Goal: Task Accomplishment & Management: Manage account settings

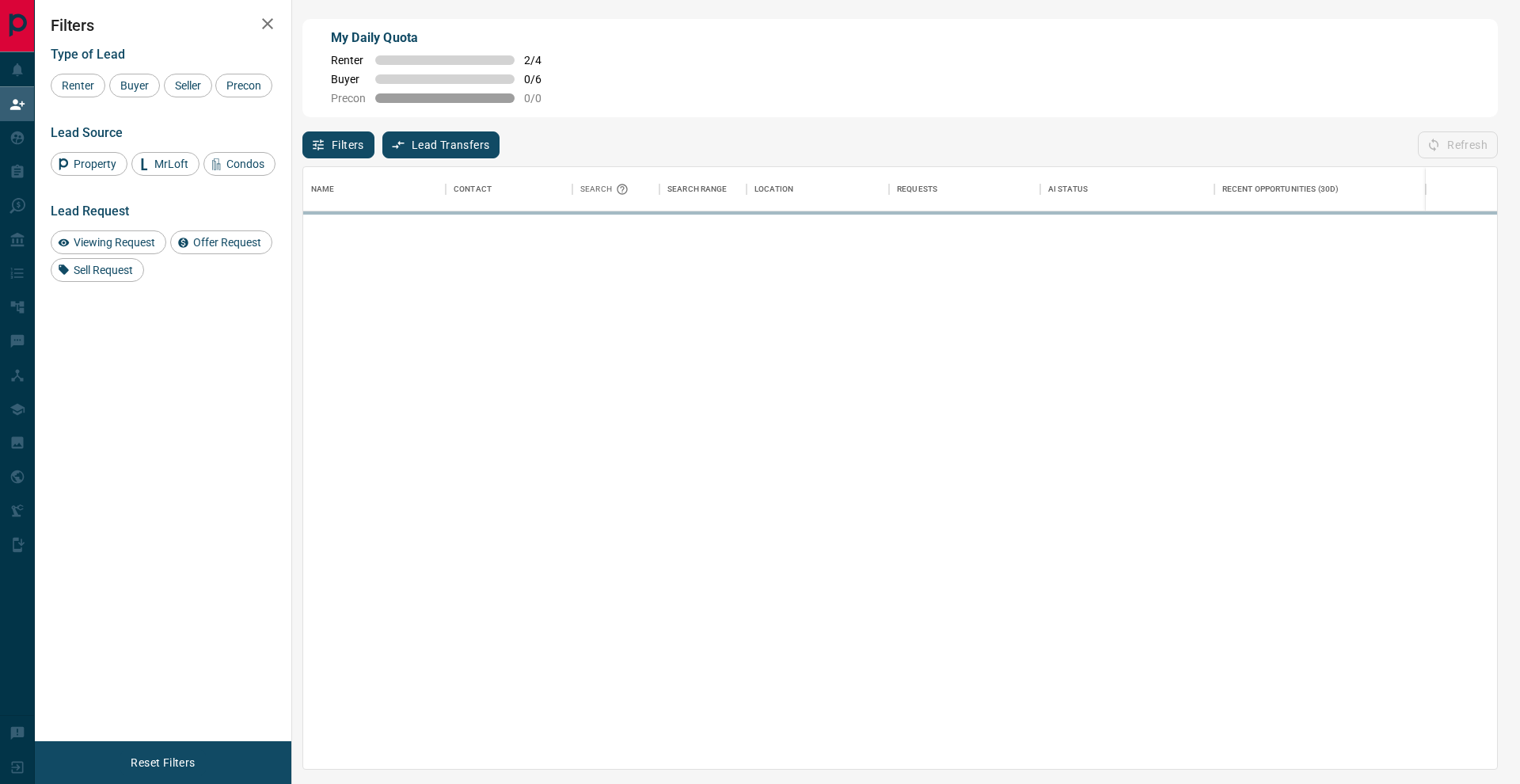
scroll to position [602, 1194]
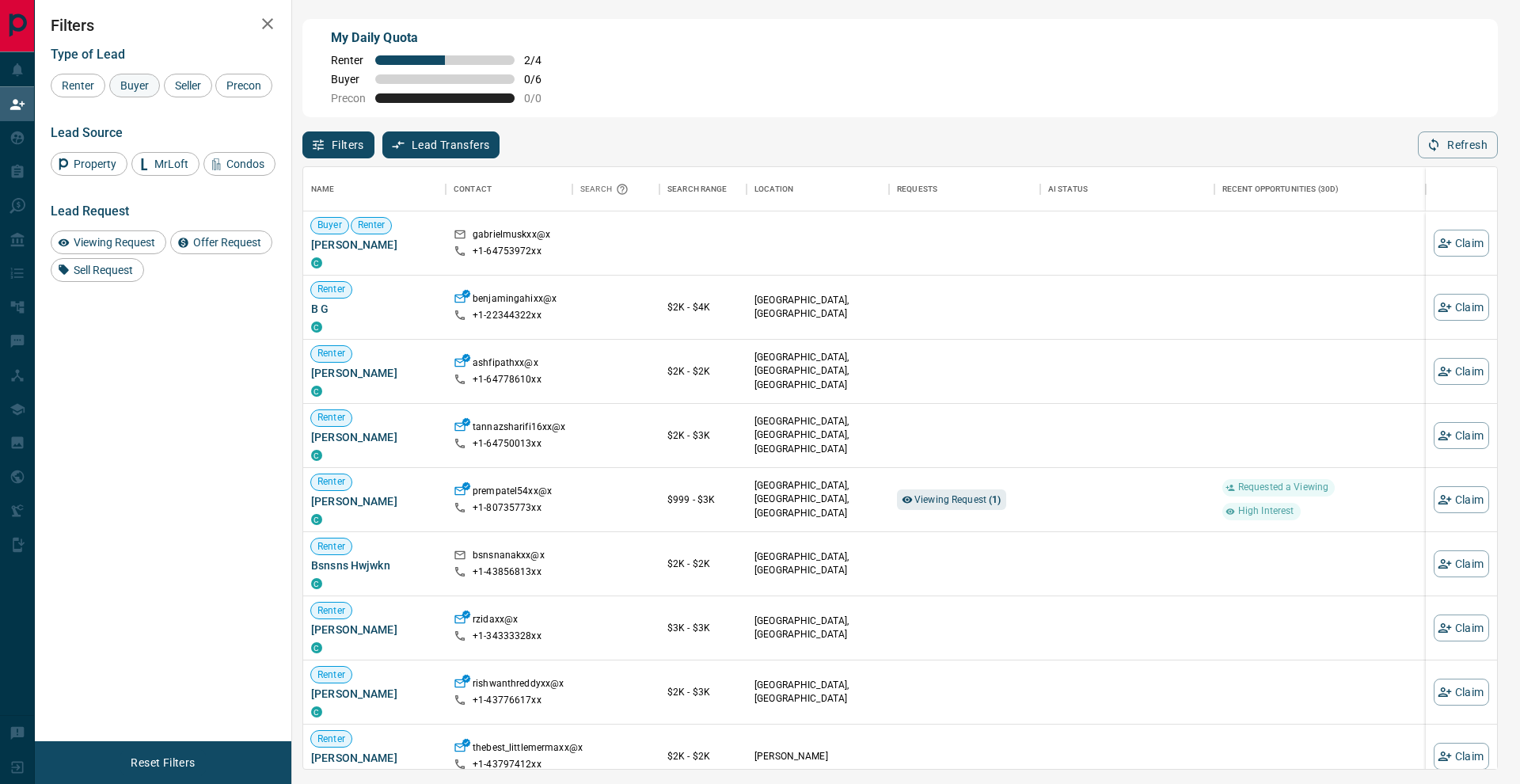
click at [141, 88] on span "Buyer" at bounding box center [134, 86] width 39 height 13
drag, startPoint x: 177, startPoint y: 88, endPoint x: 169, endPoint y: 89, distance: 8.1
click at [169, 89] on div "Seller" at bounding box center [188, 86] width 48 height 24
drag, startPoint x: 95, startPoint y: 103, endPoint x: 211, endPoint y: 57, distance: 124.8
click at [216, 97] on div "Precon" at bounding box center [244, 86] width 57 height 24
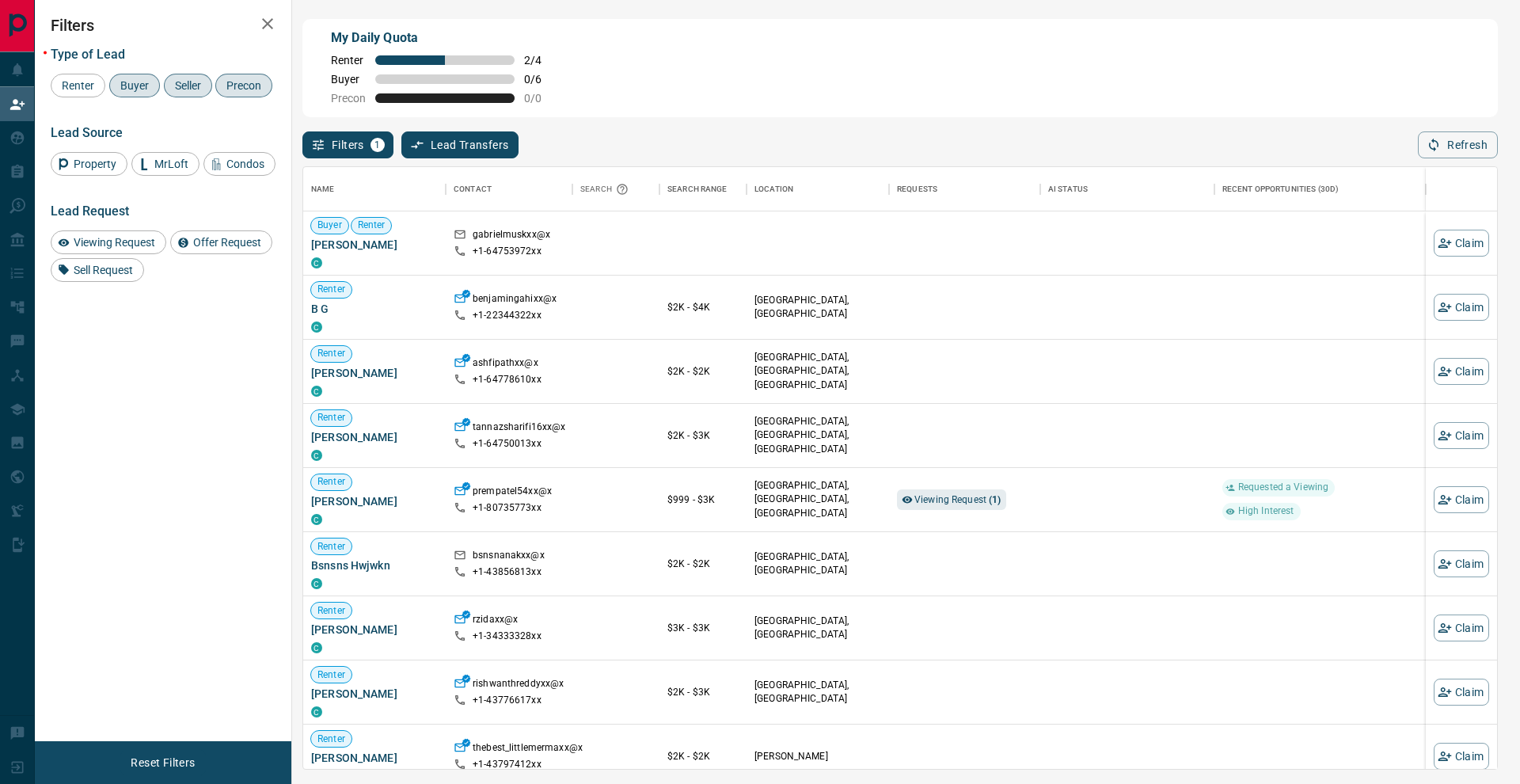
click at [281, 12] on div "Filters Type of Lead Renter Buyer Seller Precon Lead Source Property MrLoft Con…" at bounding box center [163, 370] width 257 height 741
click at [274, 17] on icon "button" at bounding box center [268, 24] width 19 height 19
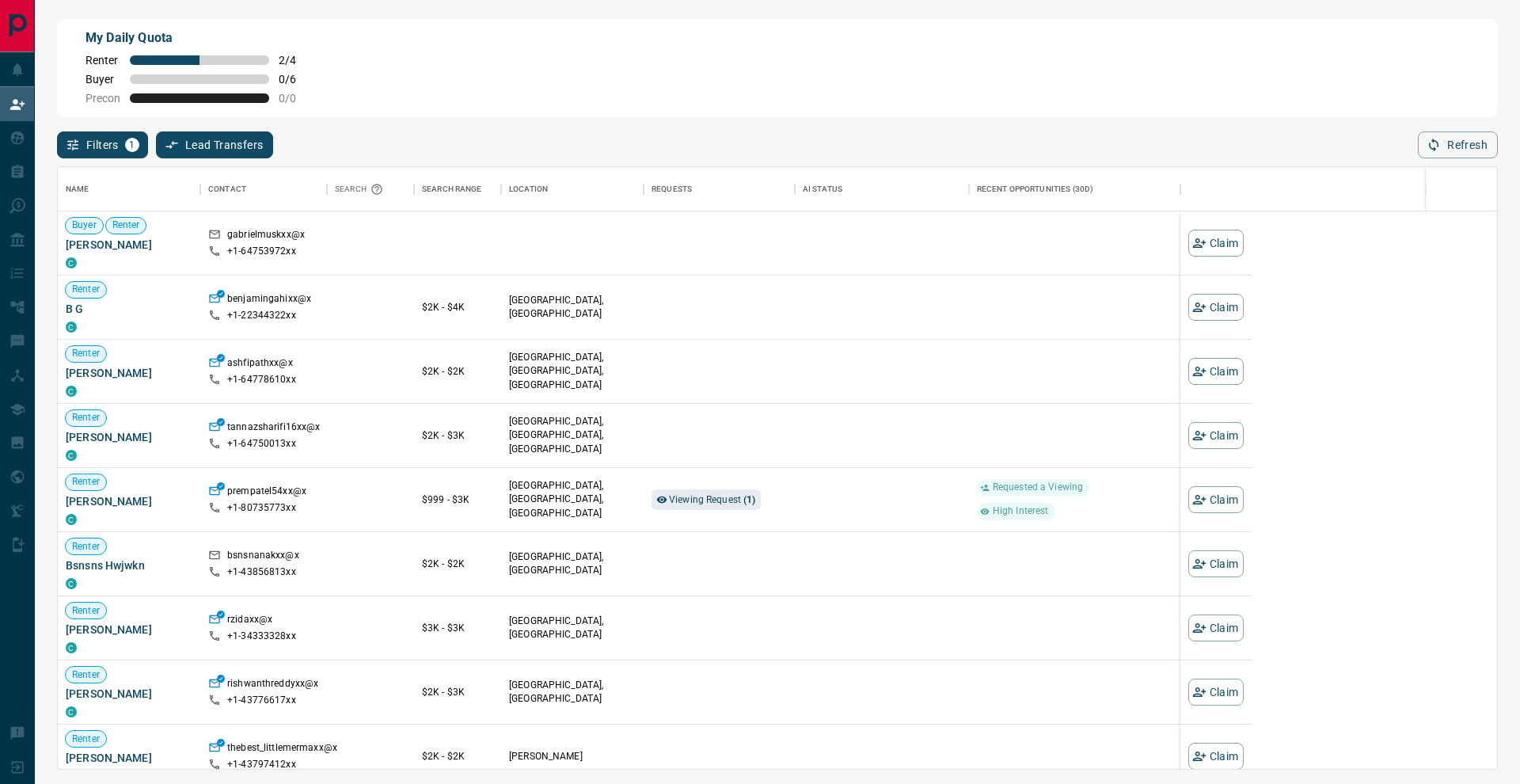
scroll to position [1, 1]
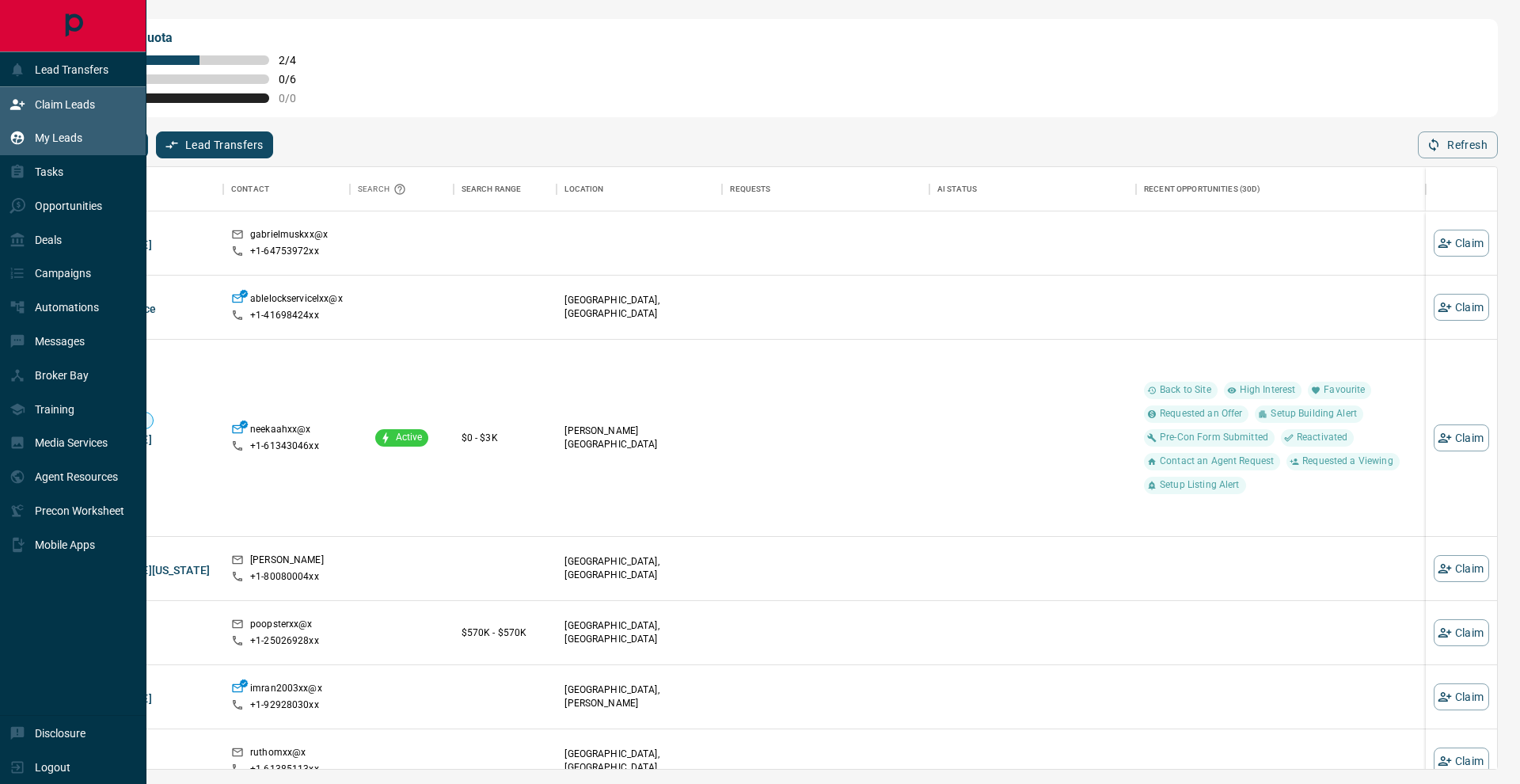
click at [62, 146] on div "My Leads" at bounding box center [46, 138] width 73 height 26
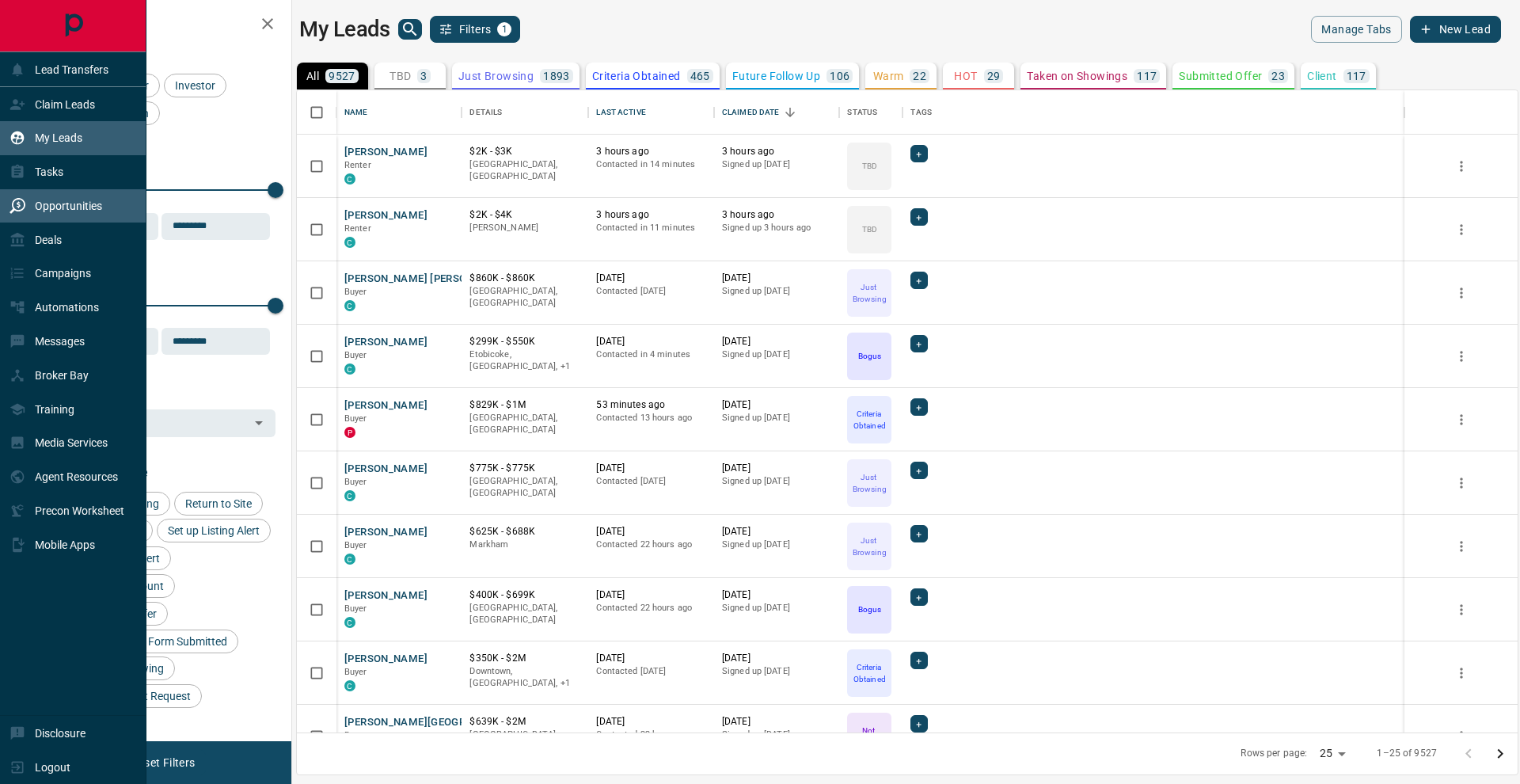
scroll to position [642, 1221]
click at [94, 217] on div "Opportunities" at bounding box center [56, 206] width 93 height 26
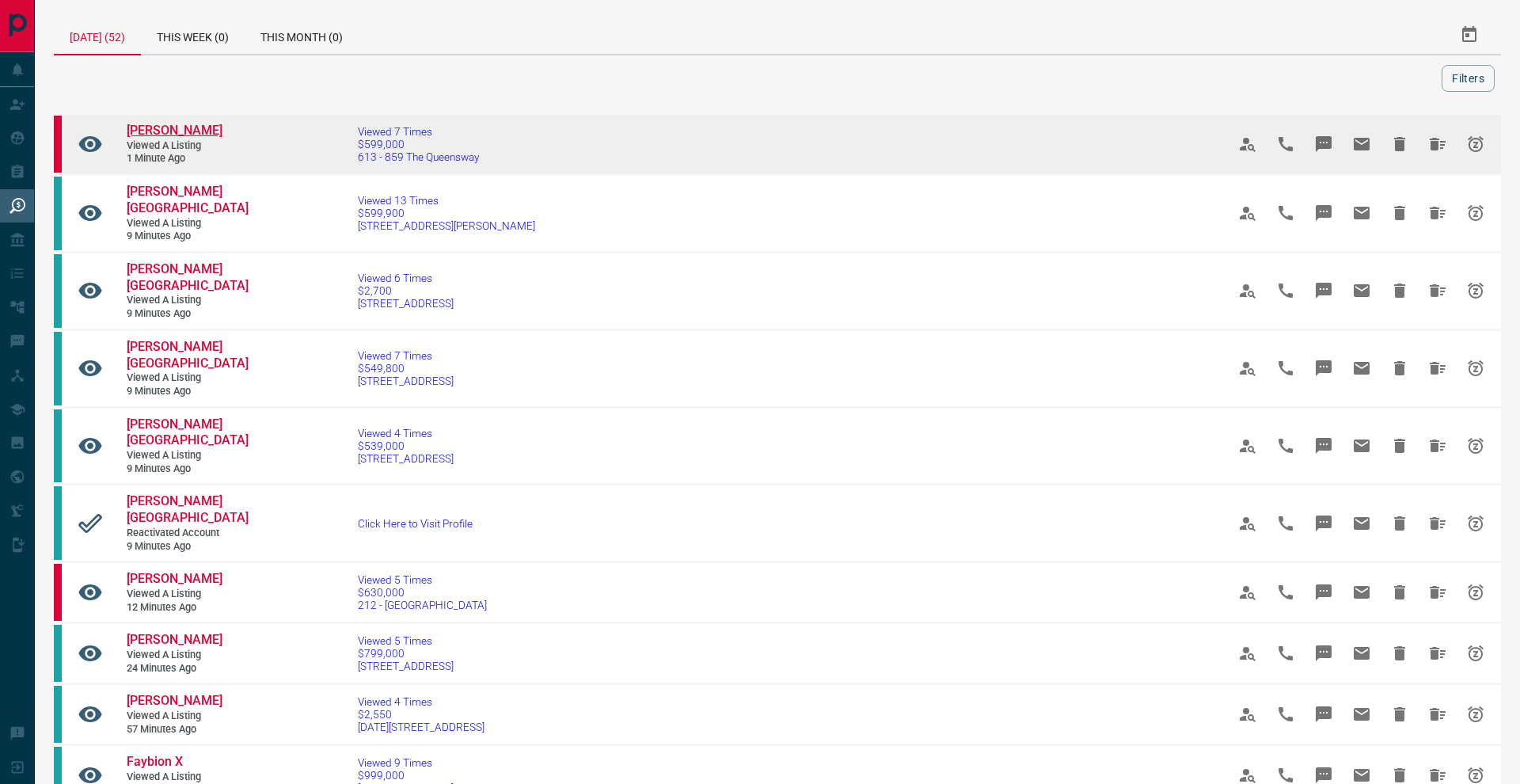
click at [169, 138] on span "[PERSON_NAME]" at bounding box center [174, 130] width 95 height 15
